Goal: Information Seeking & Learning: Learn about a topic

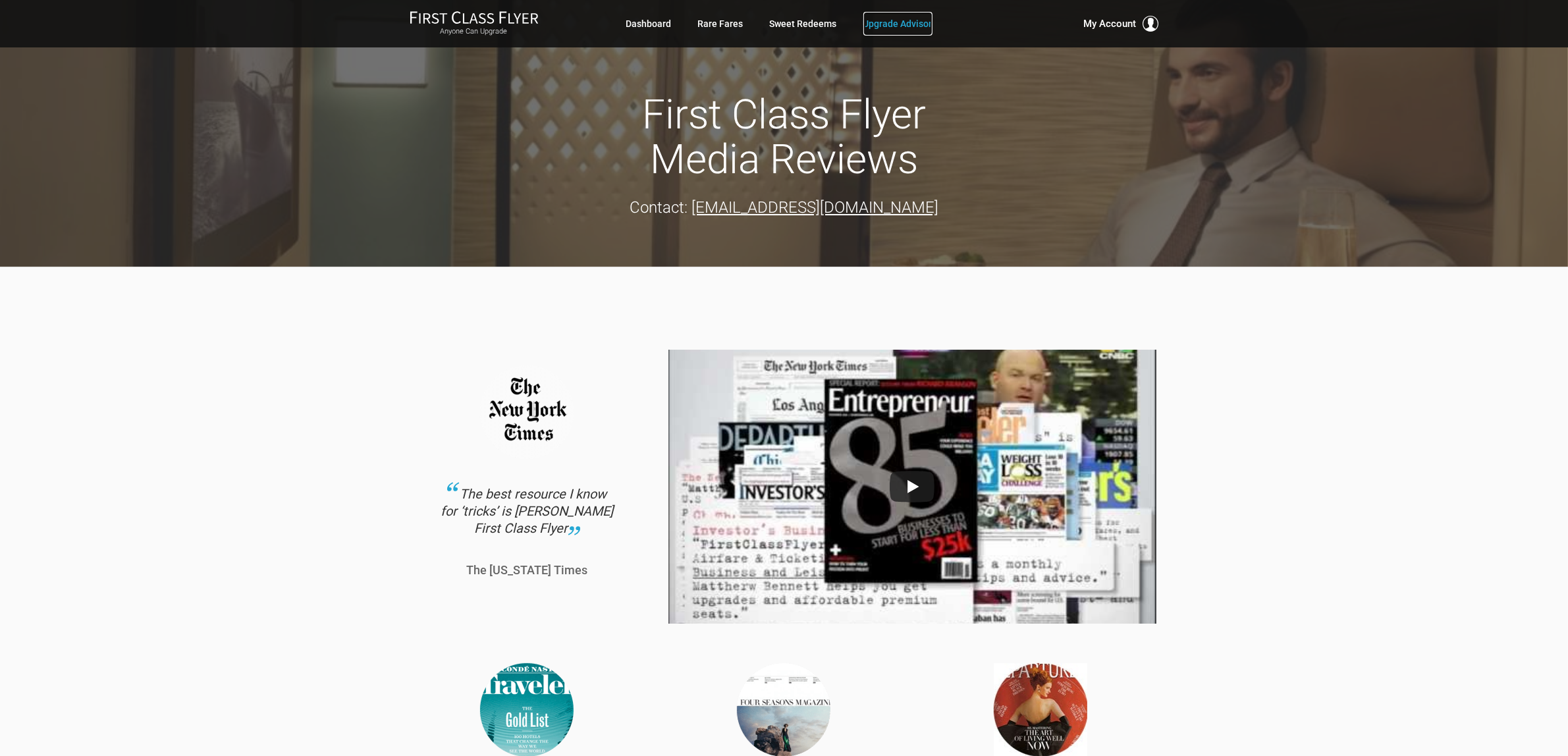
click at [904, 20] on link "Upgrade Advisor" at bounding box center [897, 23] width 69 height 24
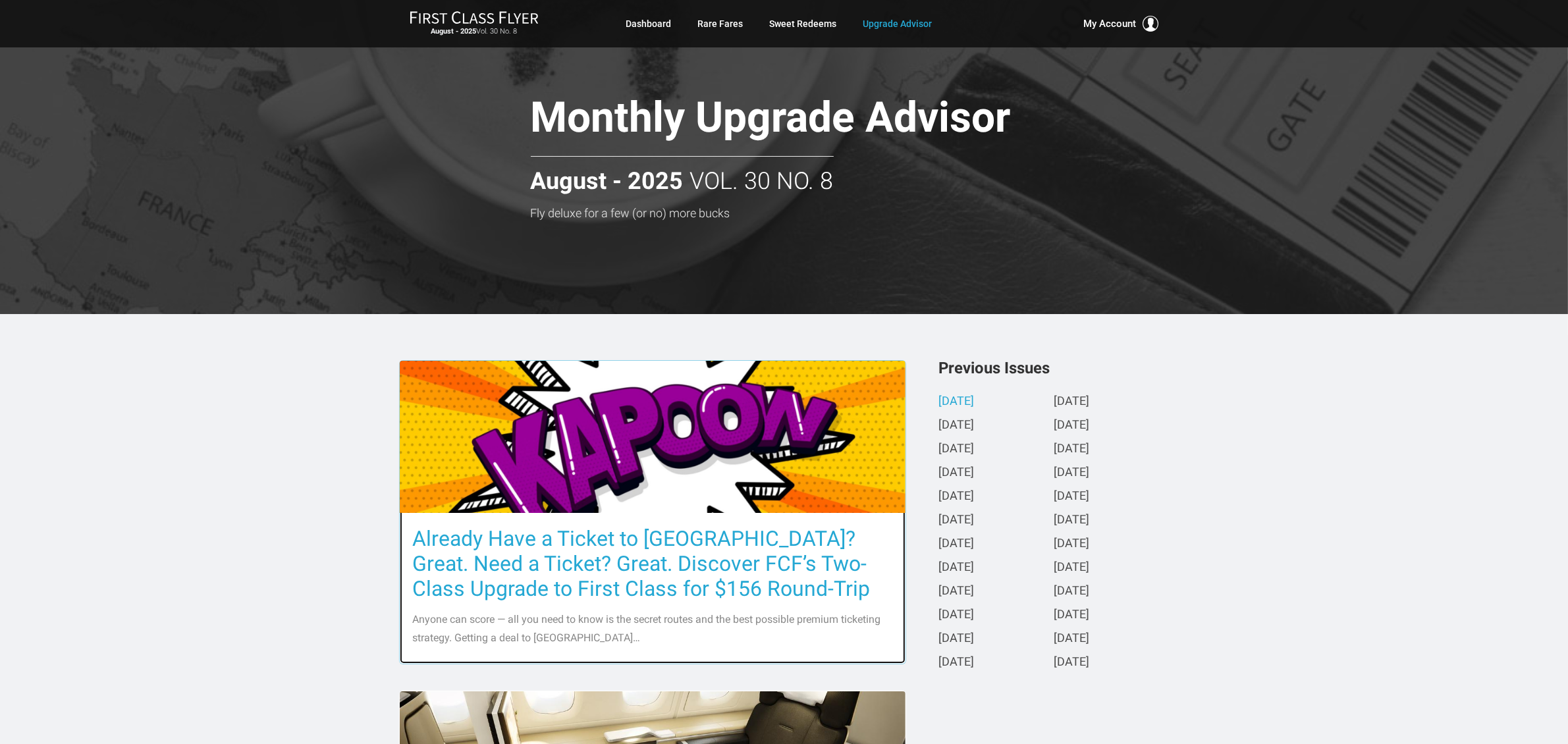
click at [740, 560] on h3 "Already Have a Ticket to Asia? Great. Need a Ticket? Great. Discover FCF’s Two-…" at bounding box center [652, 564] width 479 height 75
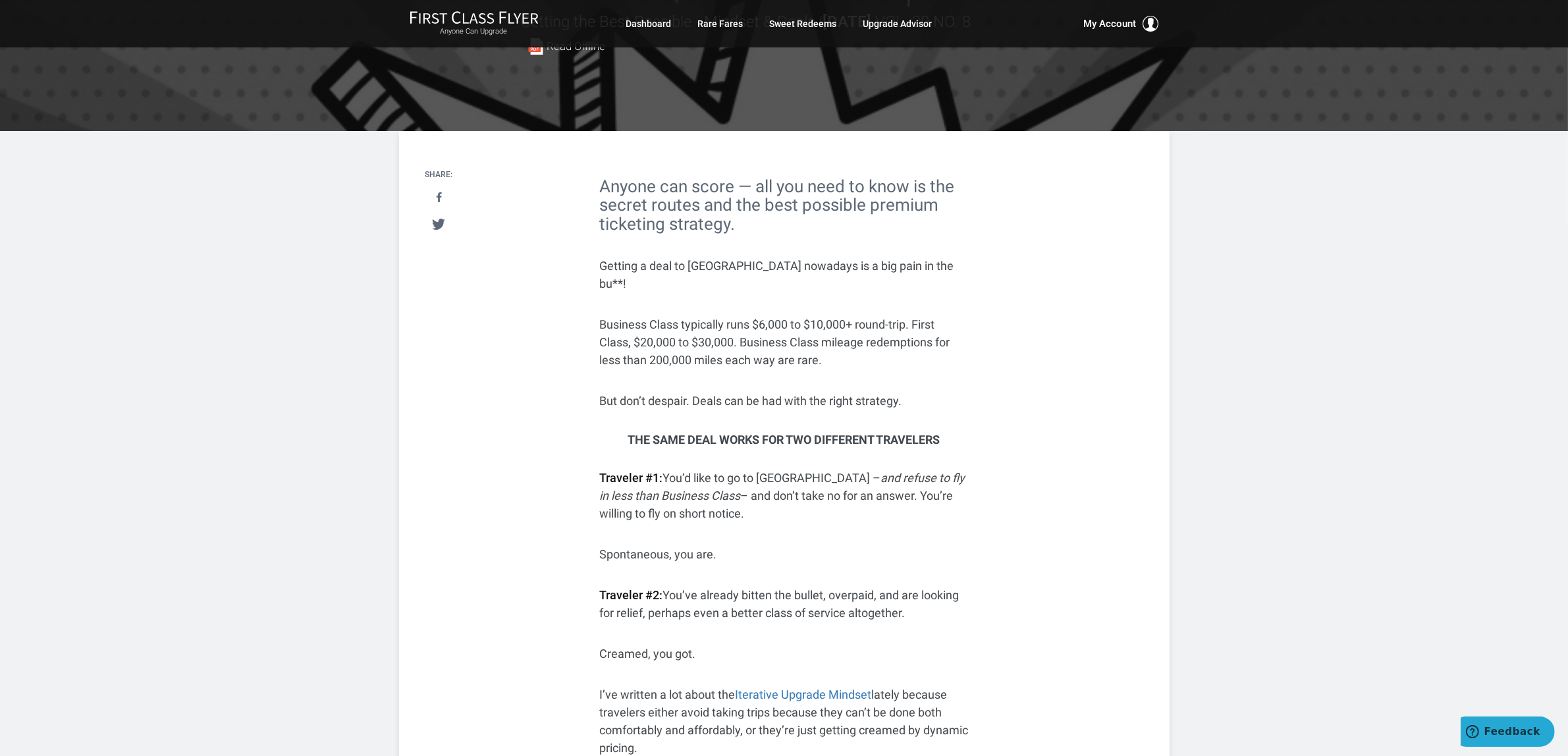
scroll to position [329, 0]
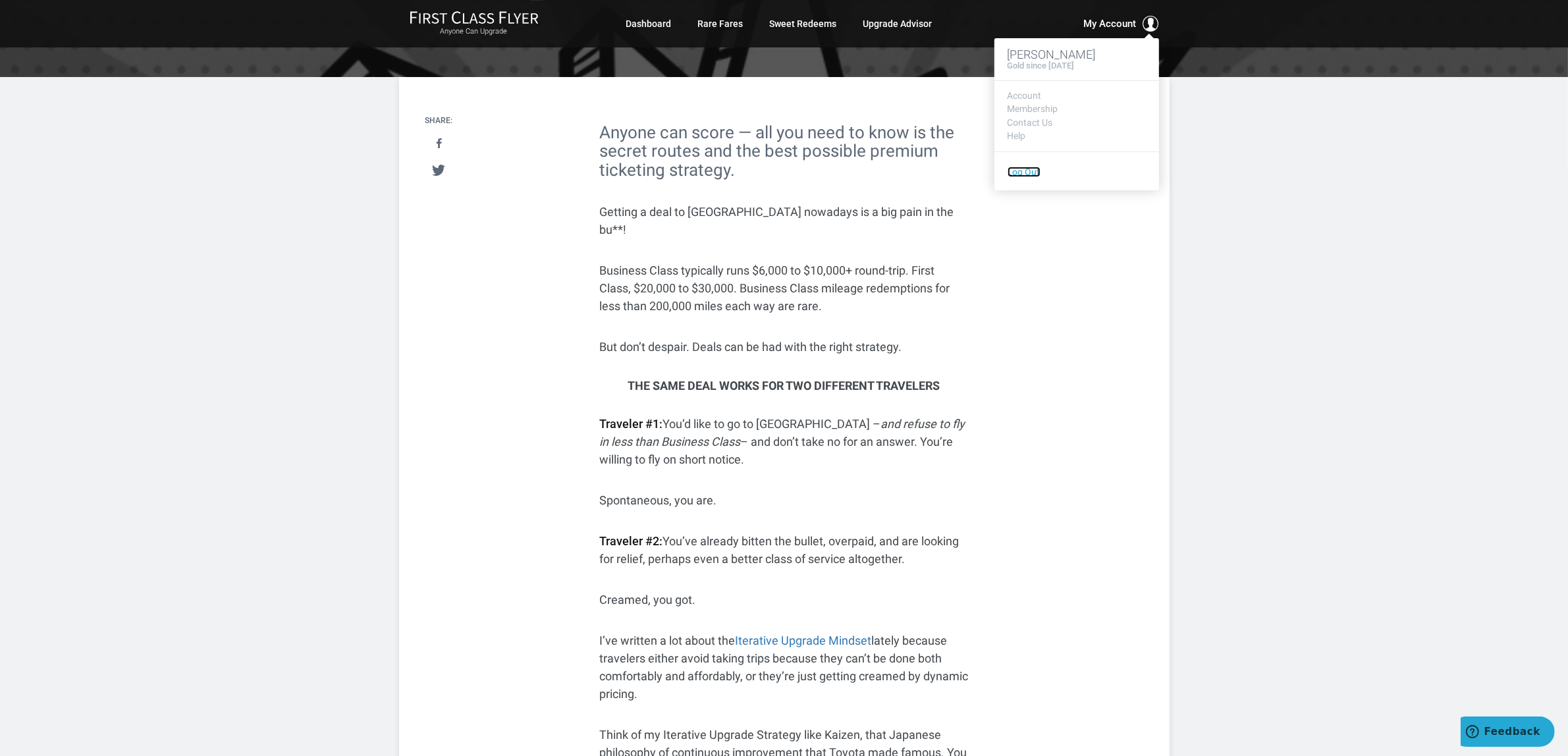
click at [1007, 171] on link "Log Out" at bounding box center [1024, 171] width 33 height 11
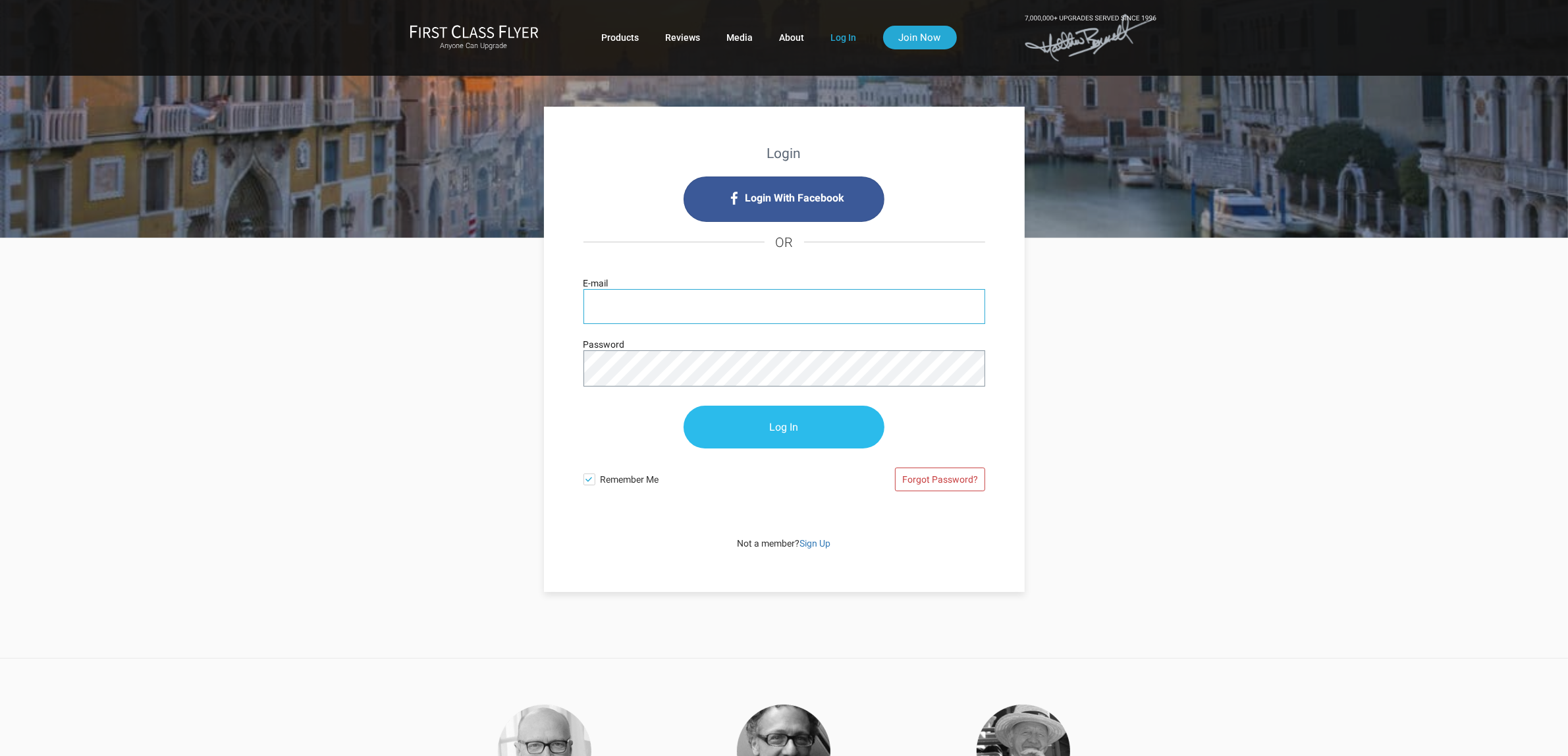
type input "[PERSON_NAME][EMAIL_ADDRESS][DOMAIN_NAME]"
click at [780, 433] on input "Log In" at bounding box center [784, 428] width 201 height 43
